Goal: Transaction & Acquisition: Subscribe to service/newsletter

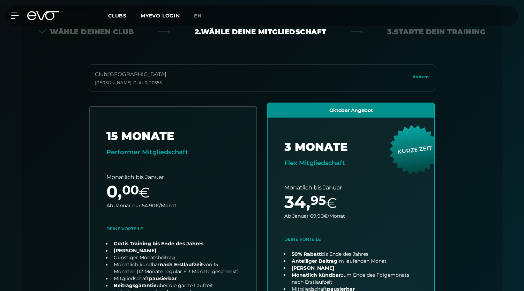
scroll to position [154, 0]
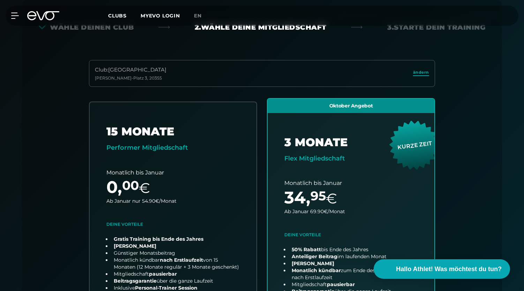
click at [423, 74] on span "ändern" at bounding box center [421, 72] width 16 height 6
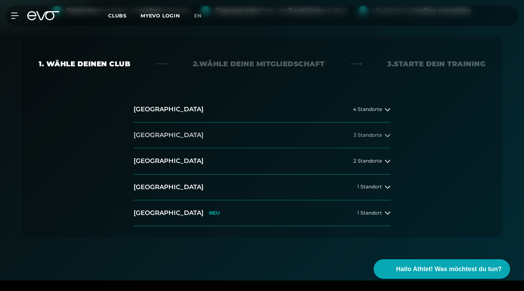
scroll to position [118, 0]
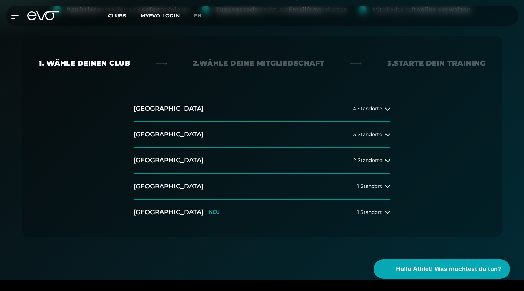
click at [46, 18] on icon at bounding box center [47, 15] width 23 height 9
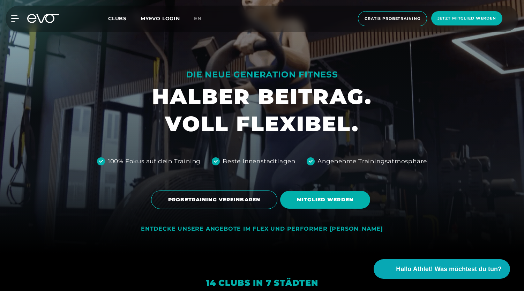
scroll to position [39, 0]
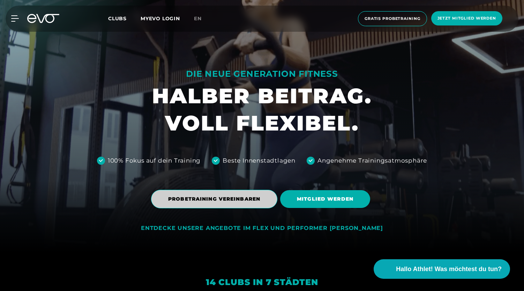
click at [223, 197] on span "PROBETRAINING VEREINBAREN" at bounding box center [214, 198] width 92 height 7
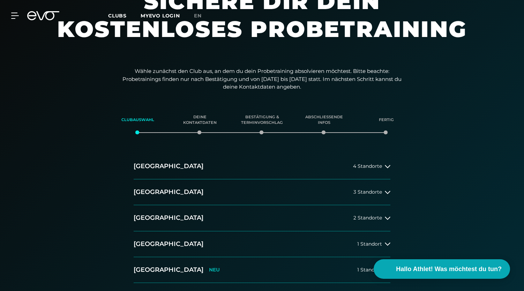
scroll to position [9, 0]
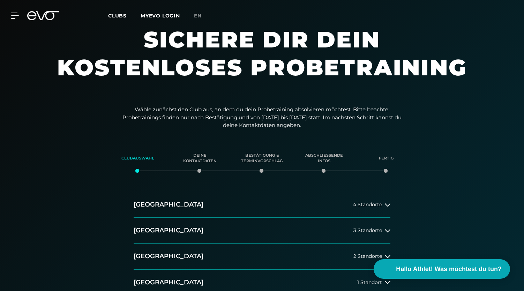
click at [36, 14] on icon at bounding box center [43, 15] width 32 height 9
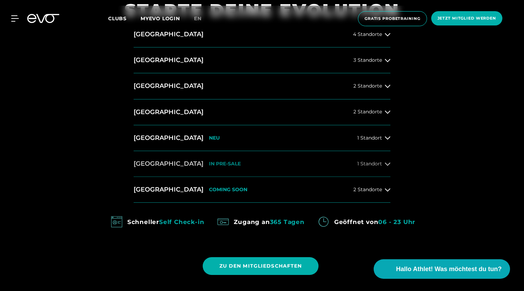
scroll to position [334, 0]
click at [349, 158] on button "[GEOGRAPHIC_DATA] IN PRE-SALE 1 Standort" at bounding box center [262, 164] width 257 height 26
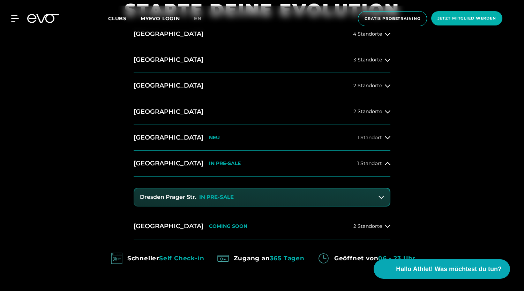
click at [220, 196] on p "IN PRE-SALE" at bounding box center [216, 197] width 35 height 6
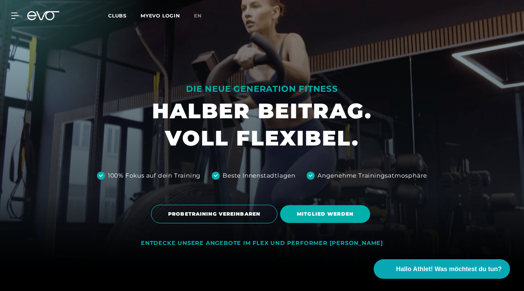
scroll to position [0, 0]
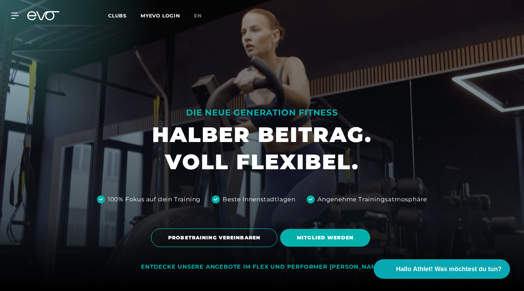
click at [122, 13] on span "Clubs" at bounding box center [117, 16] width 18 height 6
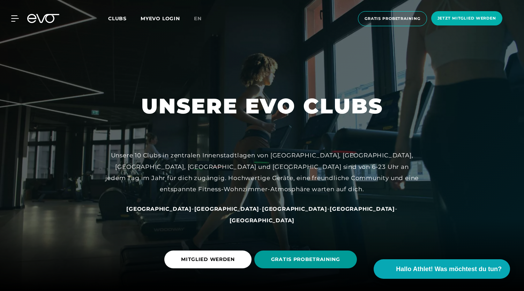
scroll to position [107, 0]
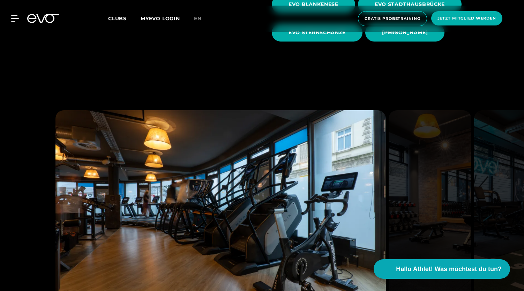
click at [15, 23] on div "MyEVO Login Über EVO Mitgliedschaften Probetraining TAGESPASS EVO Studios [GEOG…" at bounding box center [261, 19] width 521 height 26
click at [15, 20] on icon at bounding box center [16, 18] width 10 height 6
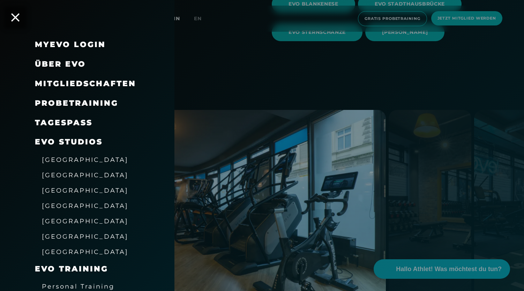
click at [67, 222] on span "[GEOGRAPHIC_DATA]" at bounding box center [85, 220] width 87 height 7
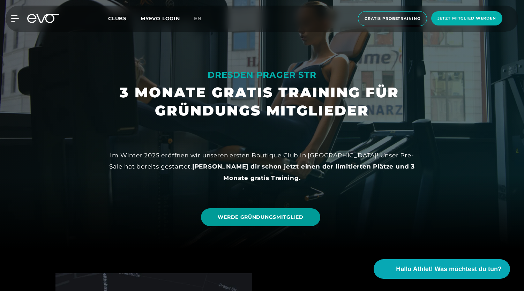
scroll to position [43, 0]
click at [241, 217] on span "WERDE GRÜNDUNGSMITGLIED" at bounding box center [261, 216] width 86 height 7
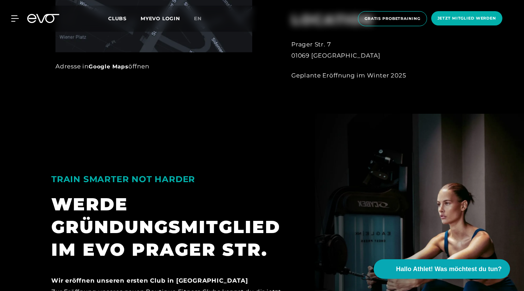
scroll to position [550, 0]
